Goal: Task Accomplishment & Management: Manage account settings

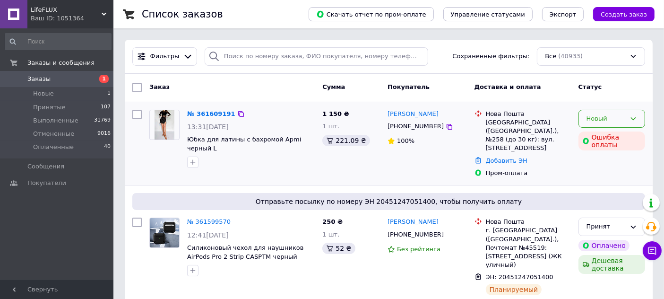
click at [602, 117] on div "Новый" at bounding box center [606, 119] width 39 height 10
click at [600, 137] on li "Принят" at bounding box center [612, 138] width 66 height 17
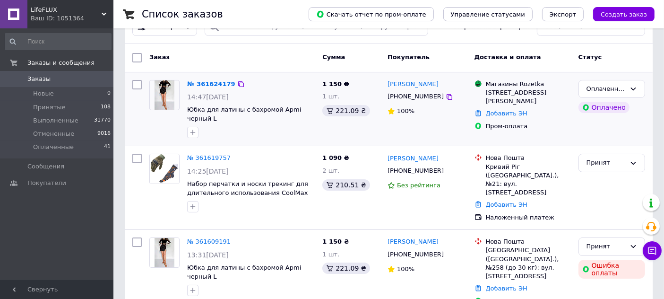
scroll to position [52, 0]
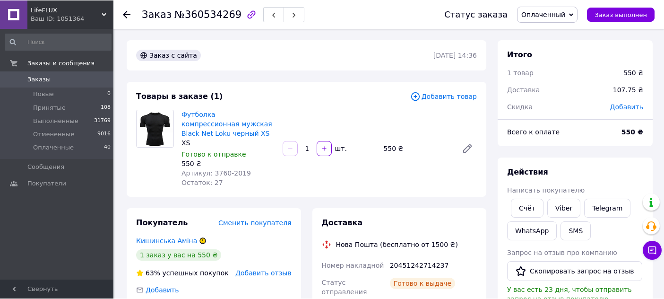
scroll to position [52, 0]
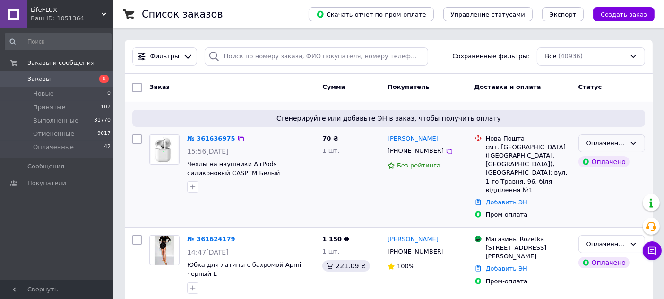
click at [629, 145] on div "Оплаченный" at bounding box center [612, 143] width 67 height 18
click at [605, 164] on li "Принят" at bounding box center [612, 162] width 66 height 17
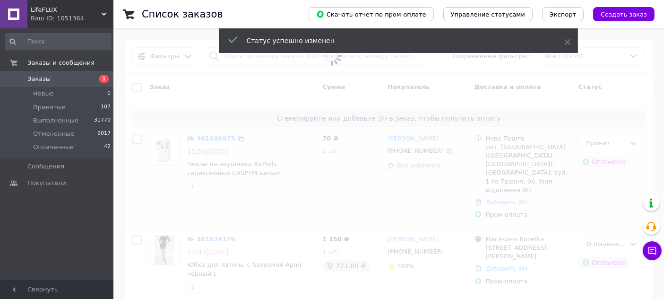
scroll to position [105, 0]
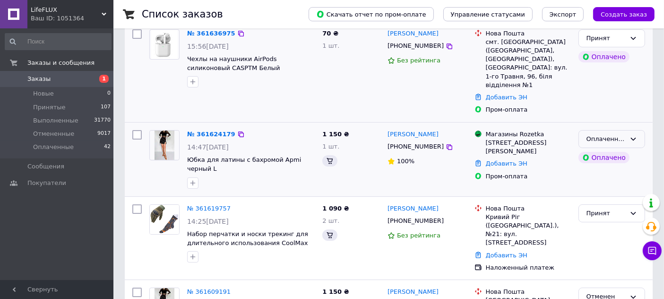
click at [629, 147] on div "Оплаченный" at bounding box center [612, 139] width 67 height 18
click at [601, 167] on li "Принят" at bounding box center [612, 158] width 66 height 17
